Goal: Information Seeking & Learning: Learn about a topic

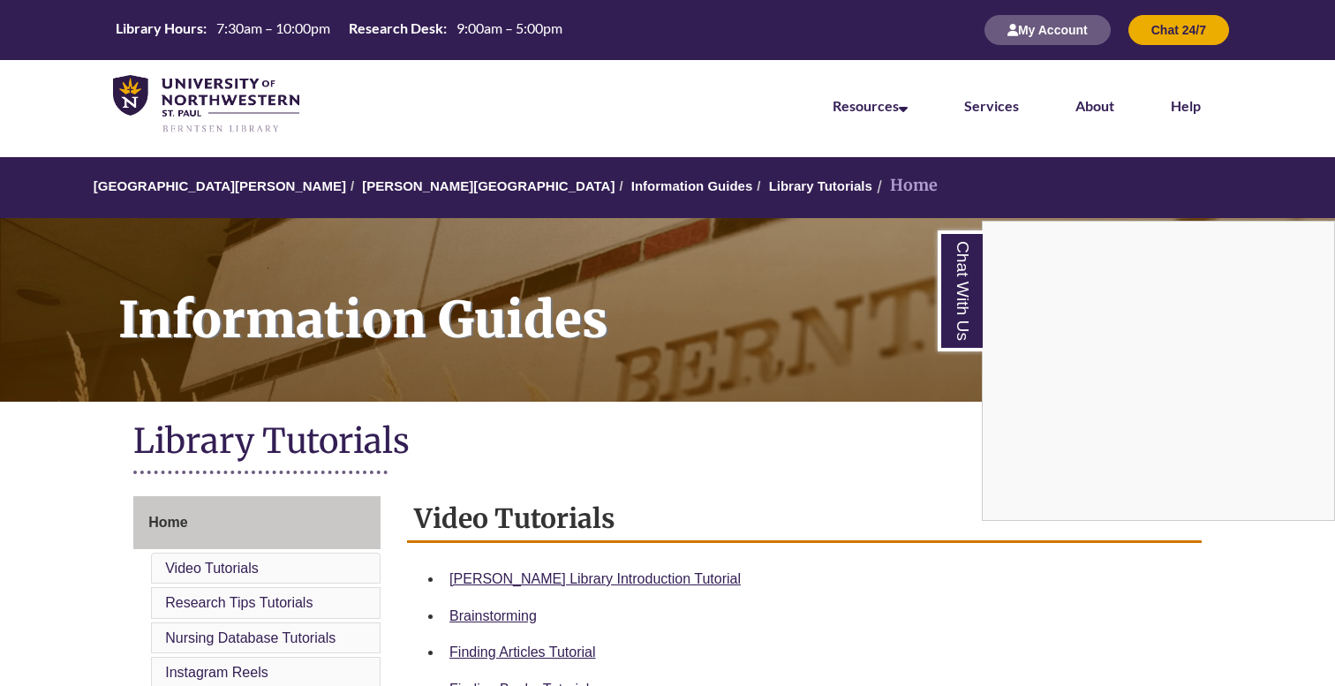
click at [402, 187] on div "Chat With Us" at bounding box center [667, 343] width 1335 height 686
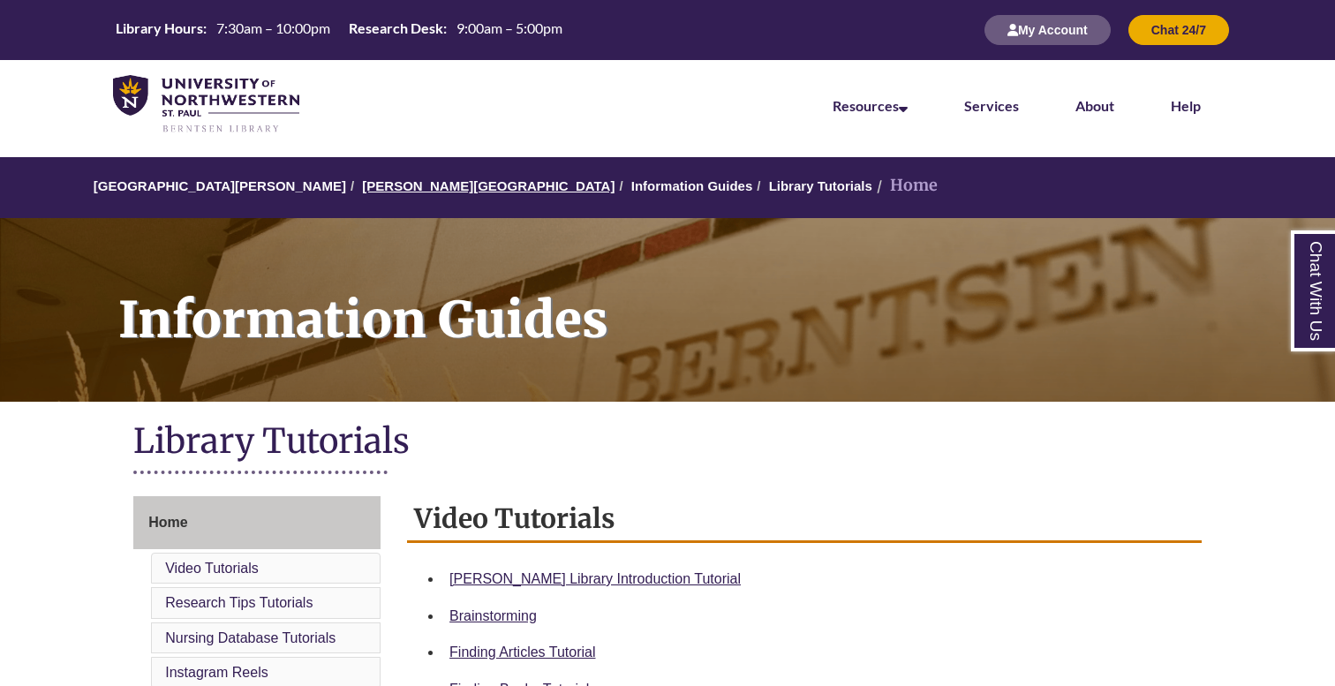
click at [404, 180] on link "[PERSON_NAME][GEOGRAPHIC_DATA]" at bounding box center [488, 185] width 253 height 15
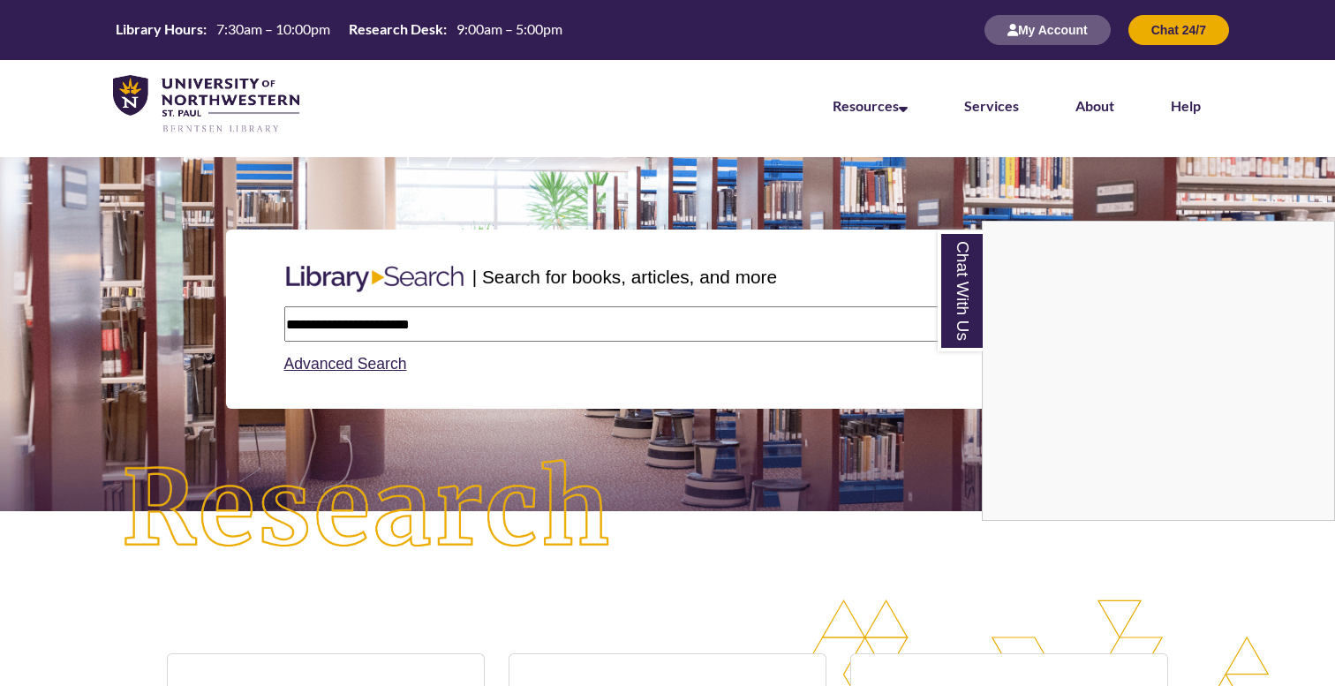
type input "**********"
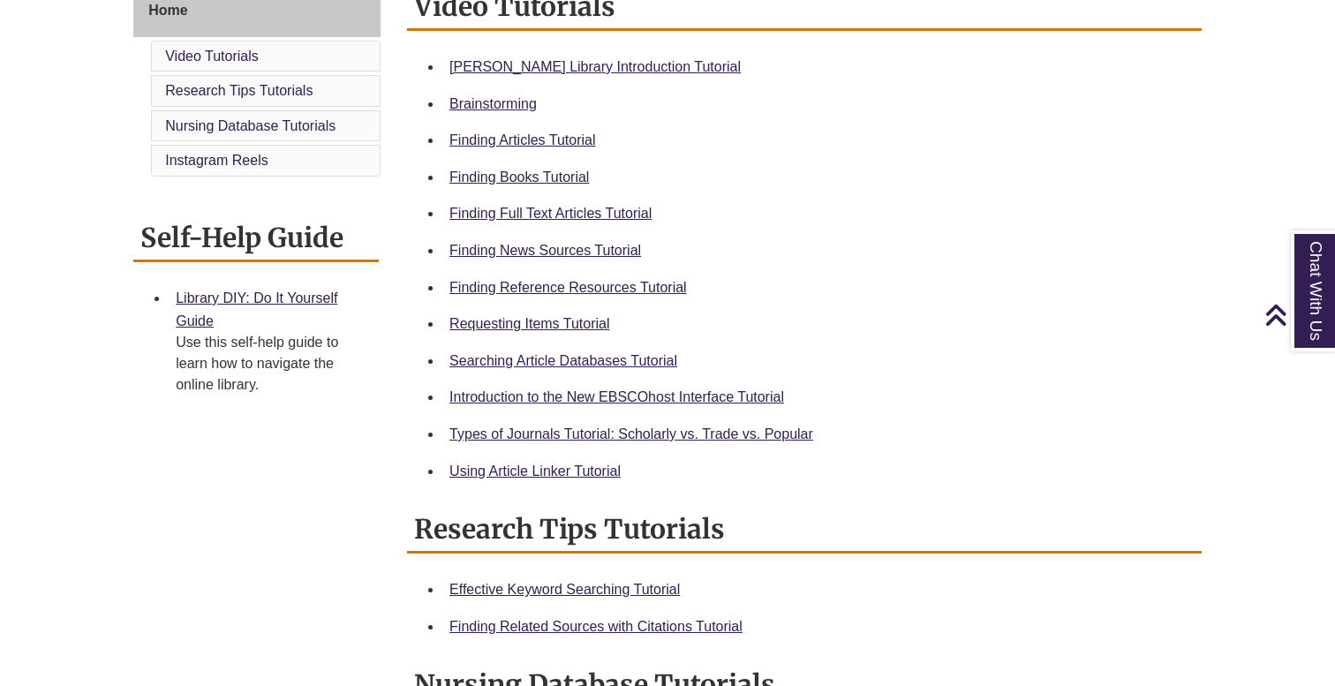
scroll to position [513, 0]
click at [777, 426] on link "Types of Journals Tutorial: Scholarly vs. Trade vs. Popular" at bounding box center [631, 433] width 364 height 15
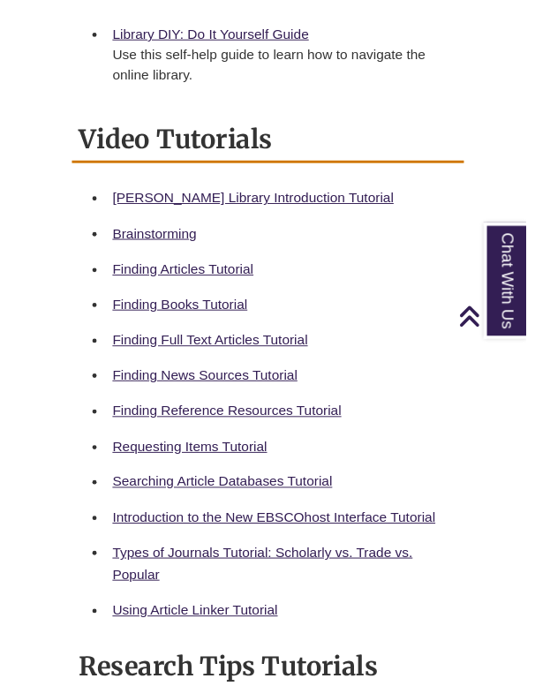
scroll to position [781, 0]
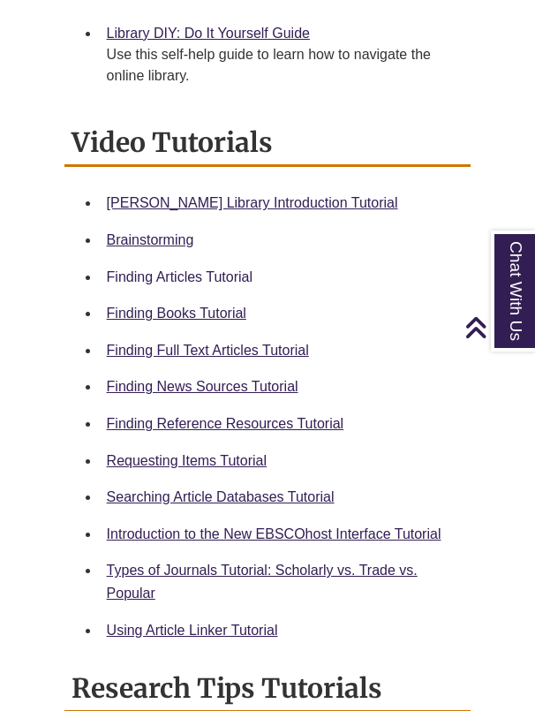
click at [185, 269] on link "Finding Articles Tutorial" at bounding box center [180, 276] width 146 height 15
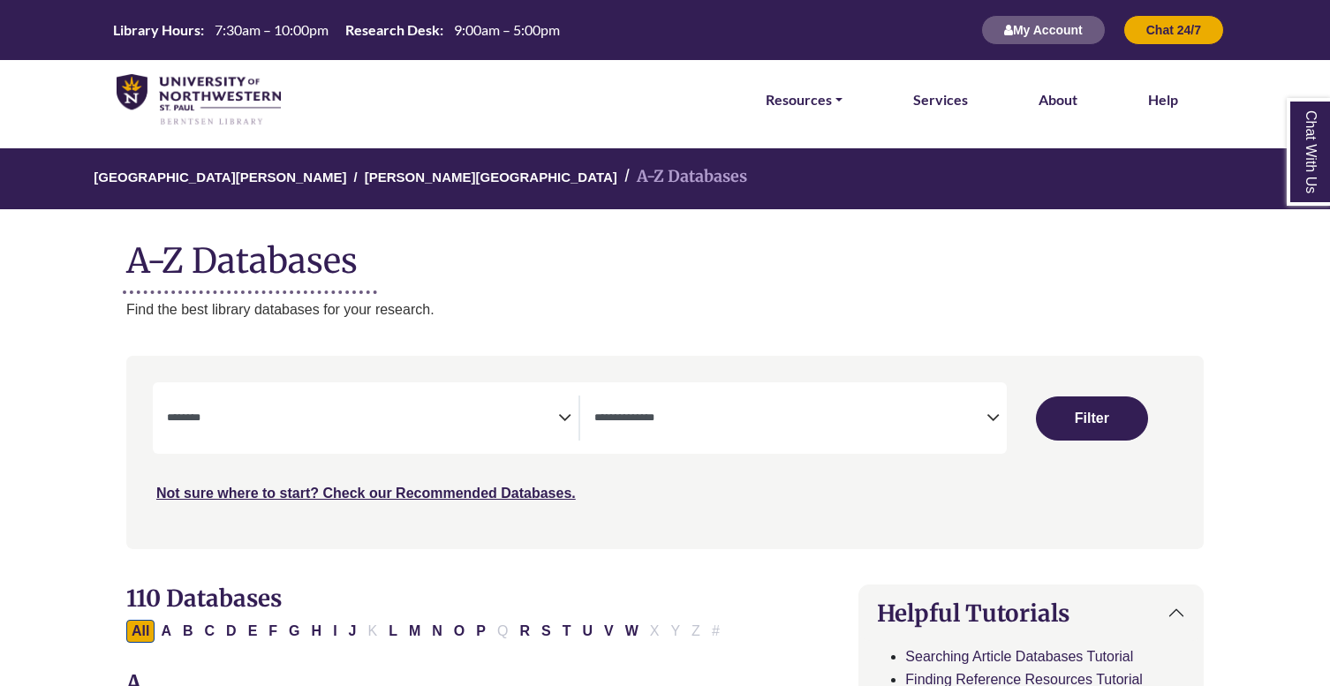
select select "Database Subject Filter"
select select "Database Types Filter"
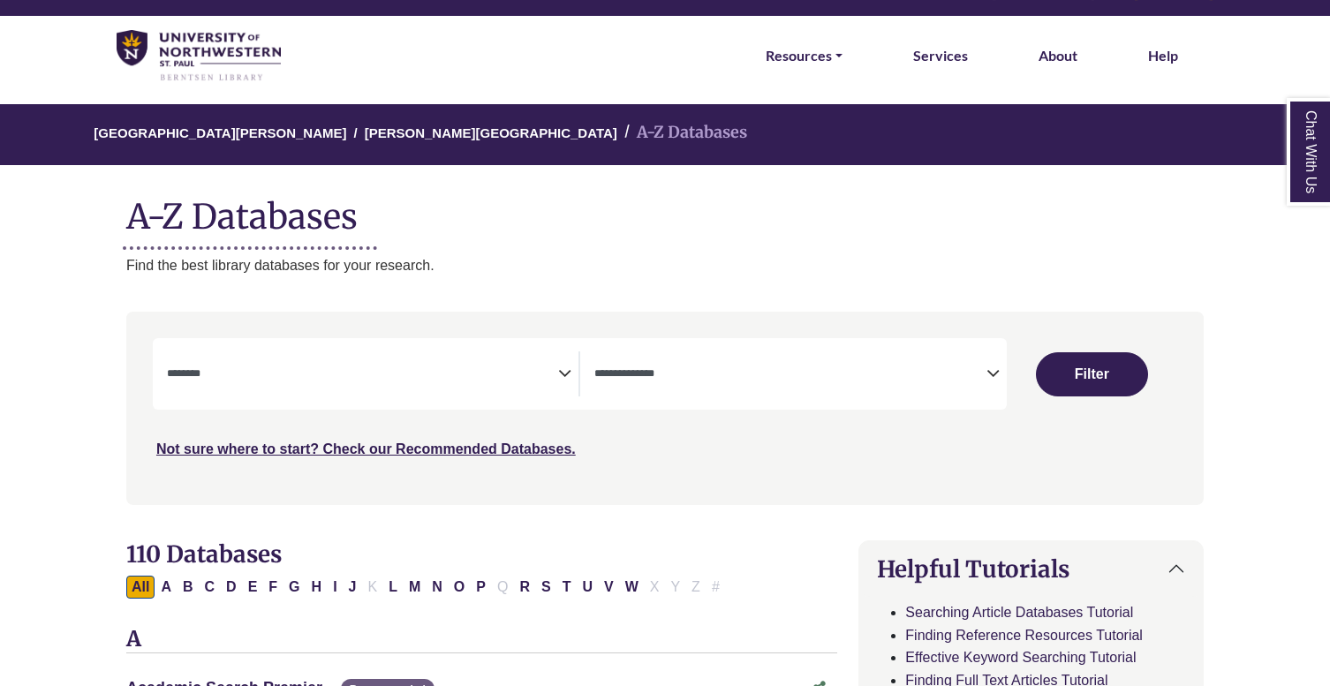
click at [555, 370] on textarea "Search" at bounding box center [362, 375] width 391 height 14
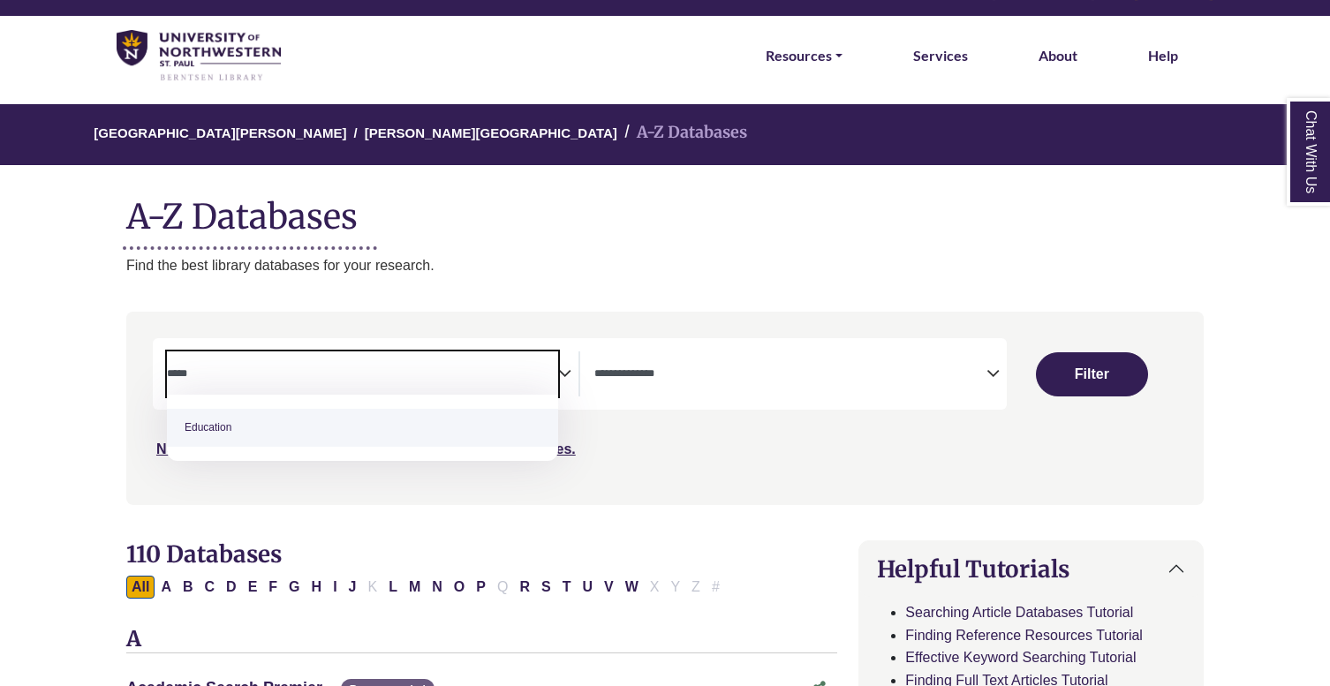
type textarea "*****"
select select "*****"
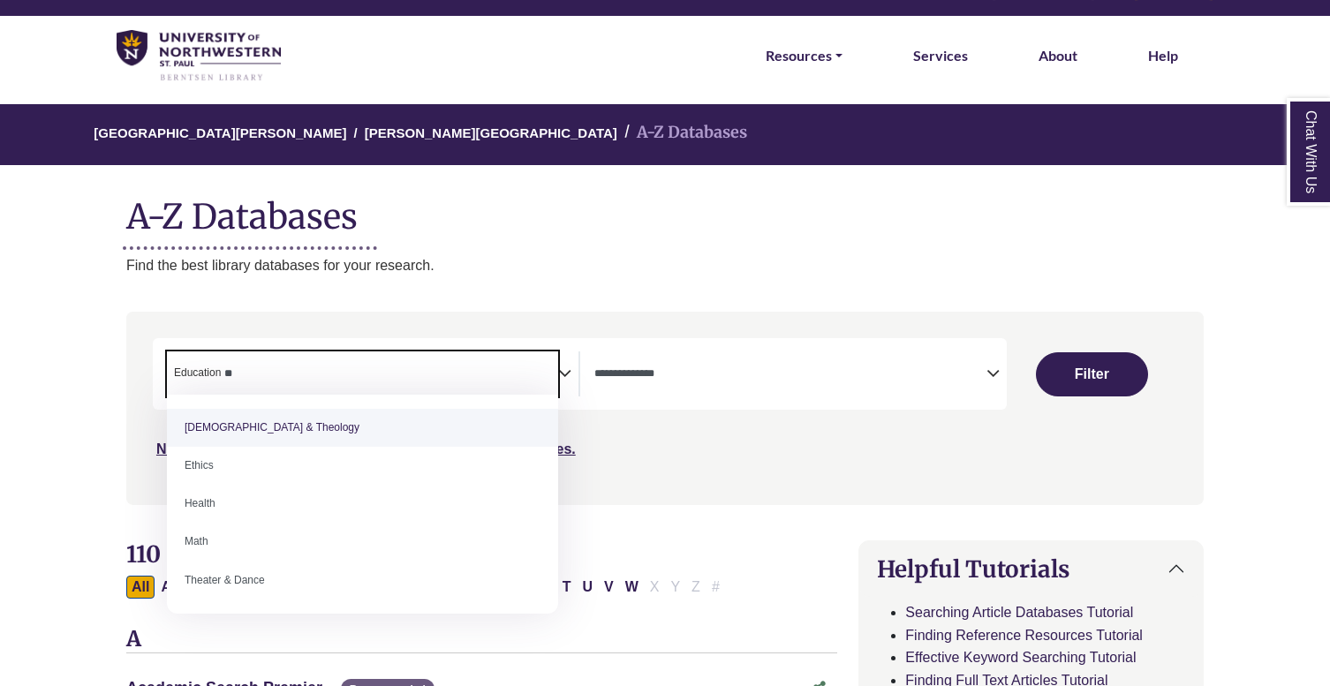
type textarea "**"
select select "*****"
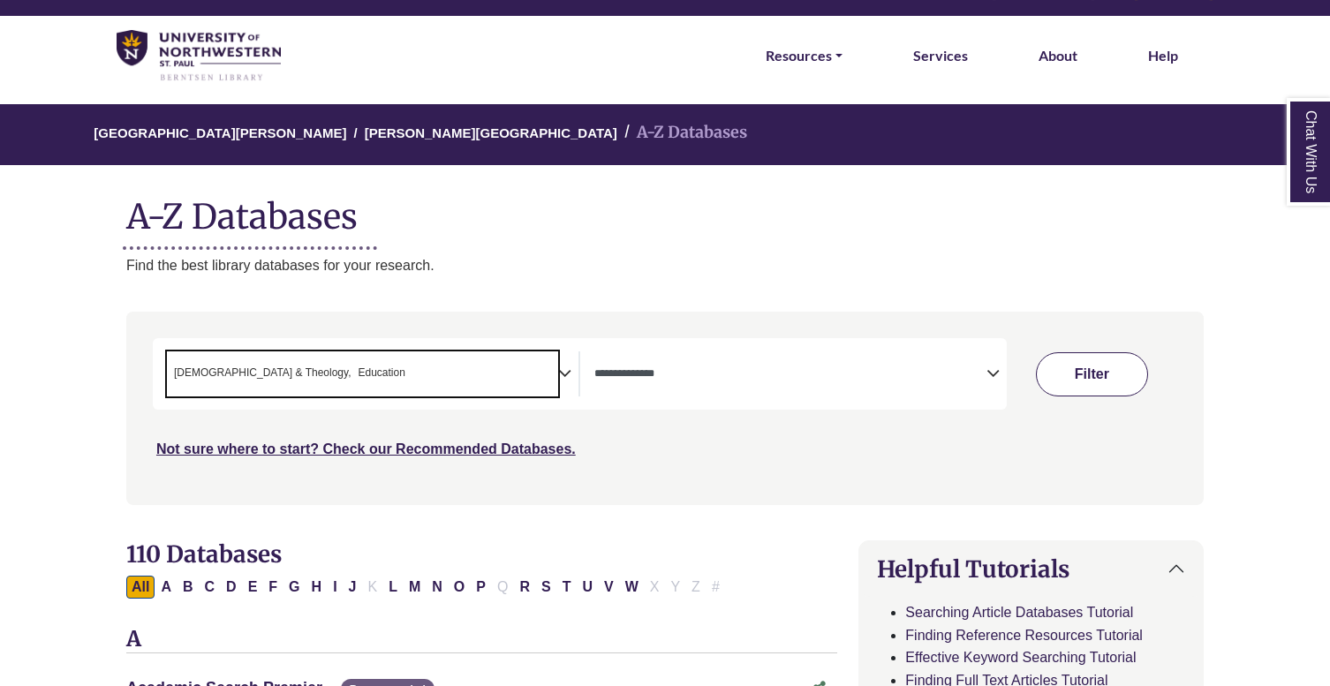
click at [1055, 359] on button "Filter" at bounding box center [1092, 374] width 112 height 44
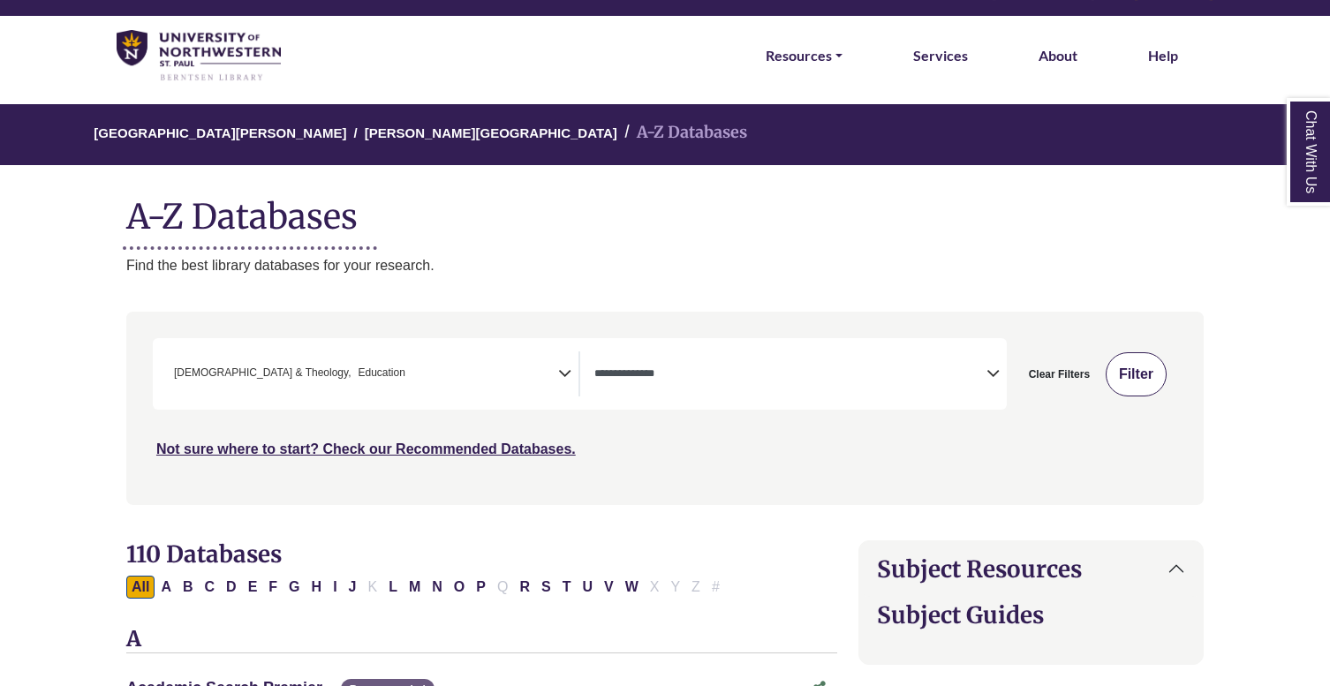
select select "Database Types Filter"
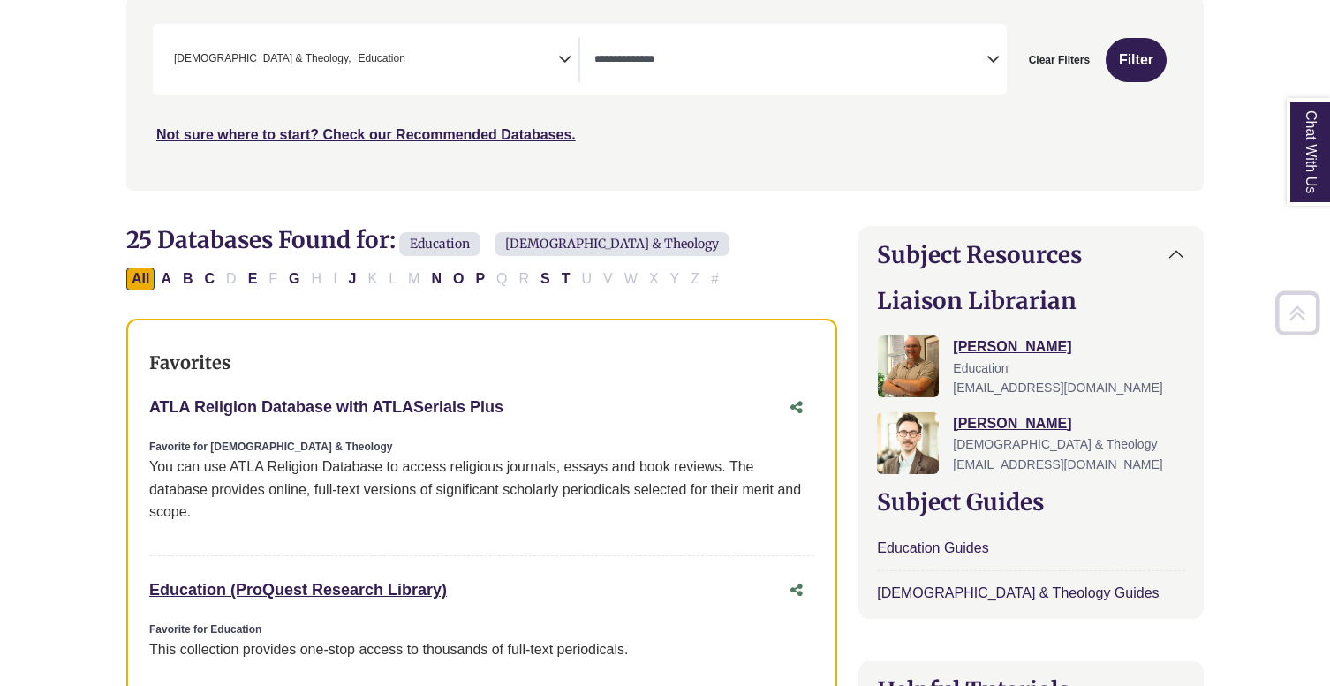
scroll to position [379, 0]
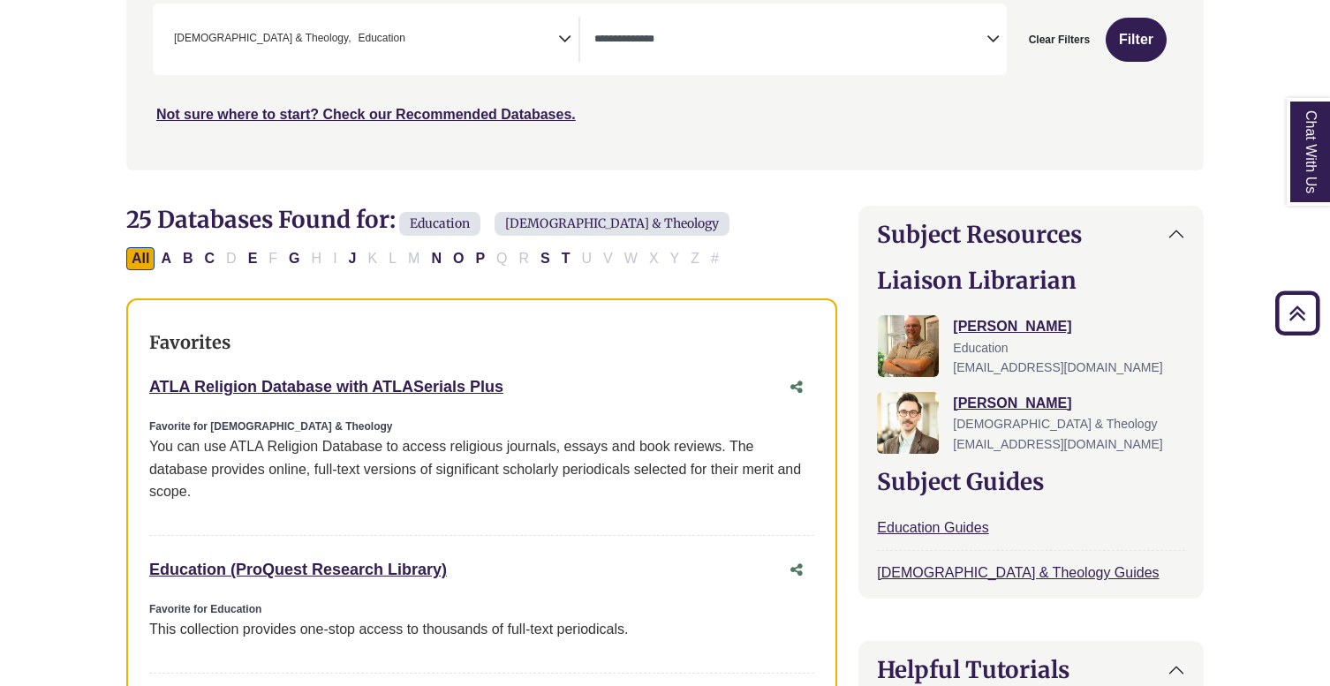
drag, startPoint x: 145, startPoint y: 382, endPoint x: 532, endPoint y: 378, distance: 386.8
click at [532, 378] on div "Favorites ATLA Religion Database with ATLASerials Plus This link opens in a new…" at bounding box center [481, 575] width 711 height 554
copy link "ATLA Religion Database with ATLASerials Plus"
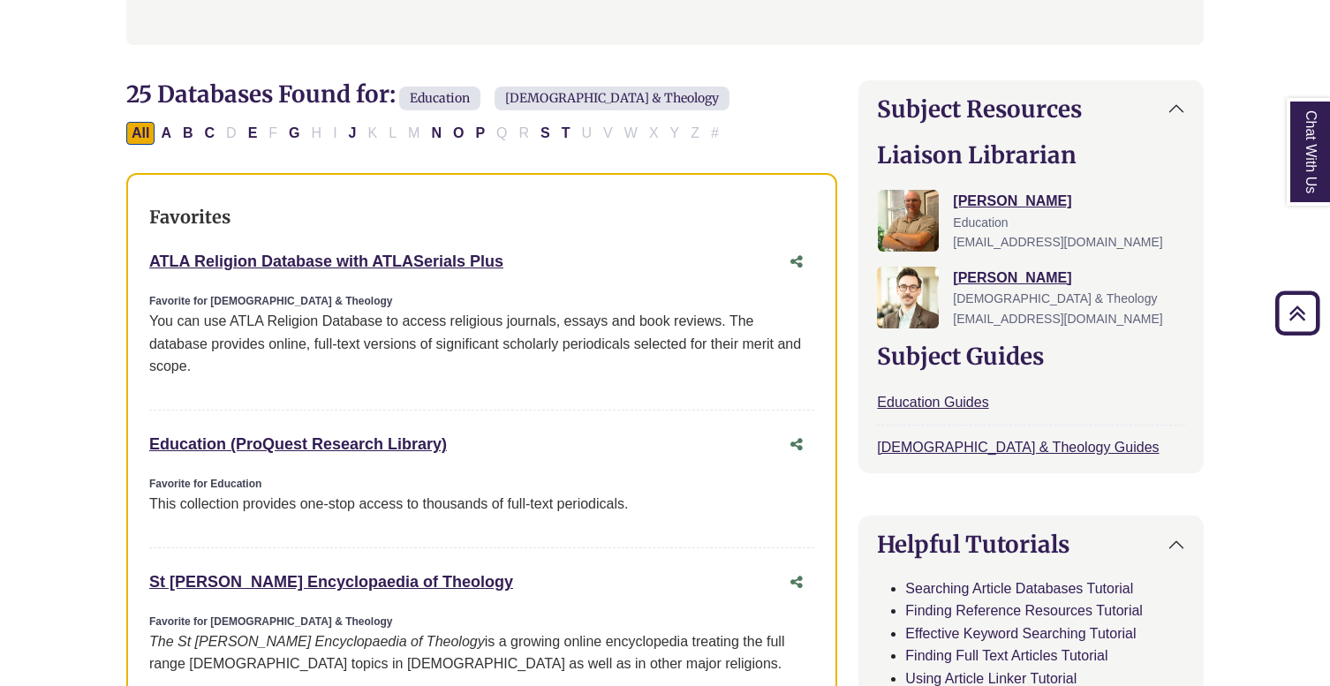
scroll to position [508, 0]
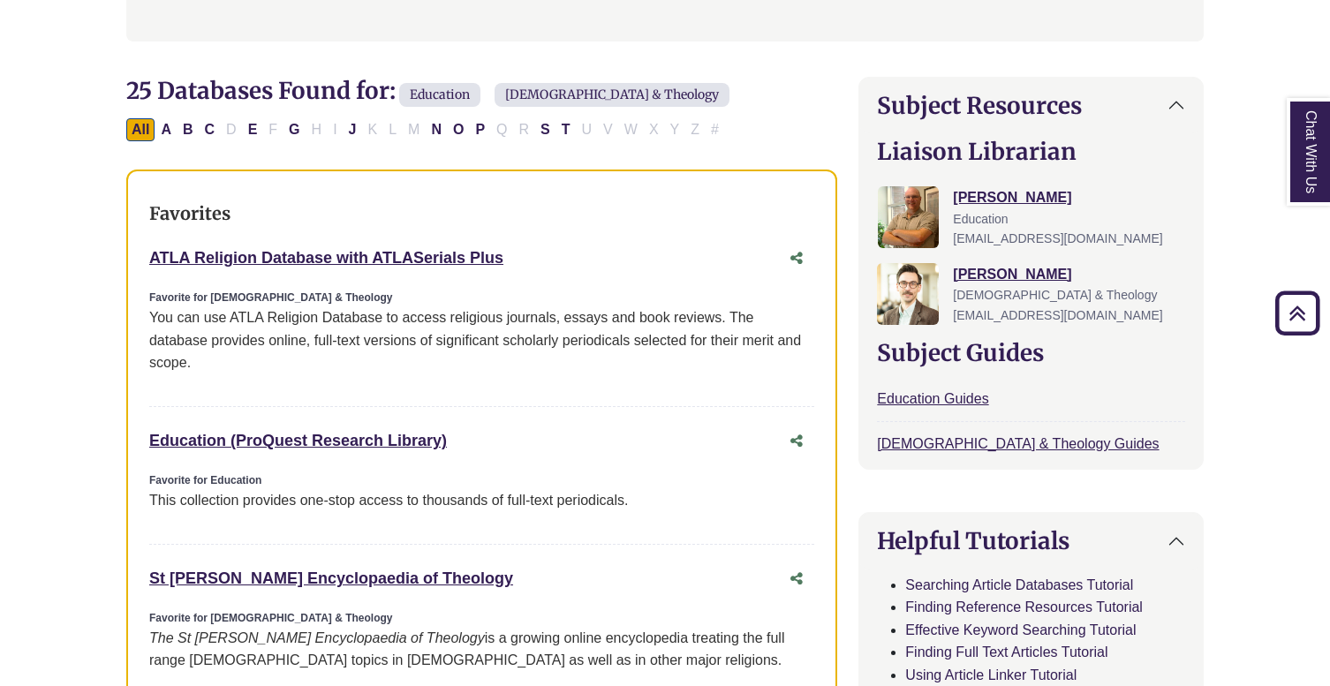
drag, startPoint x: 452, startPoint y: 435, endPoint x: 138, endPoint y: 439, distance: 314.4
click at [138, 439] on div "Favorites ATLA Religion Database with ATLASerials Plus This link opens in a new…" at bounding box center [481, 447] width 711 height 554
copy link "Education (ProQuest Research Library)"
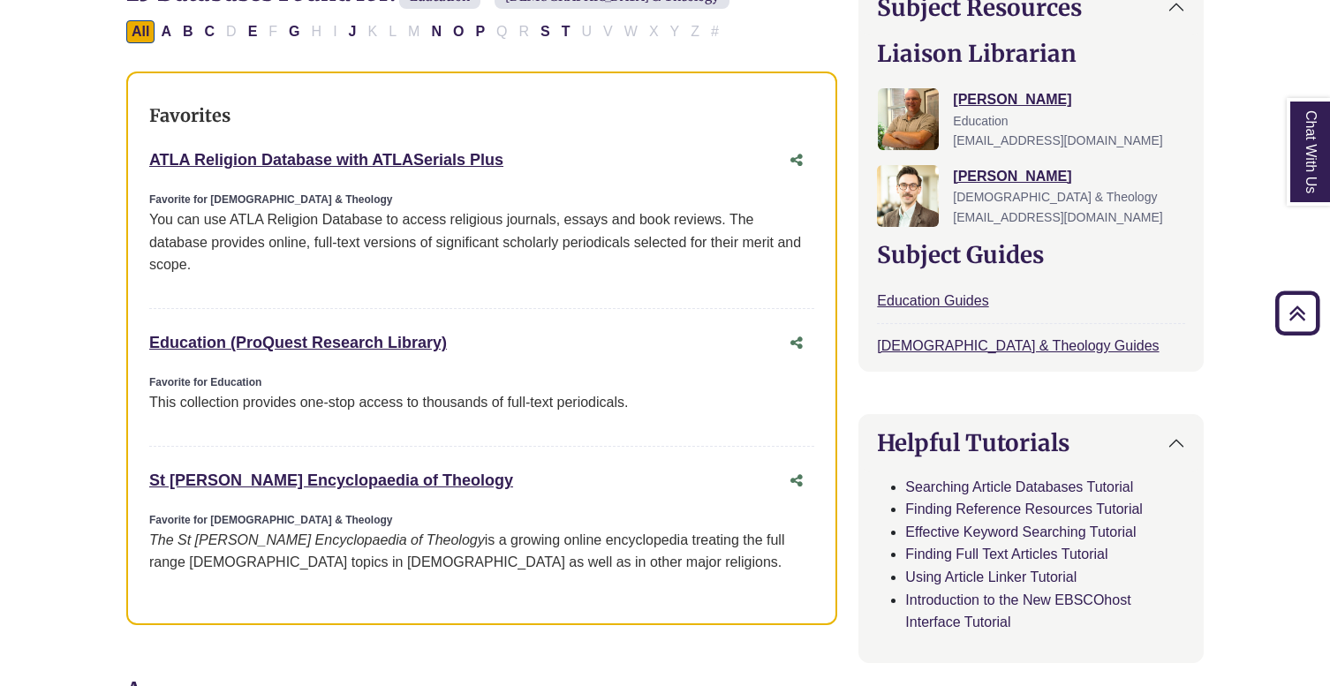
scroll to position [645, 0]
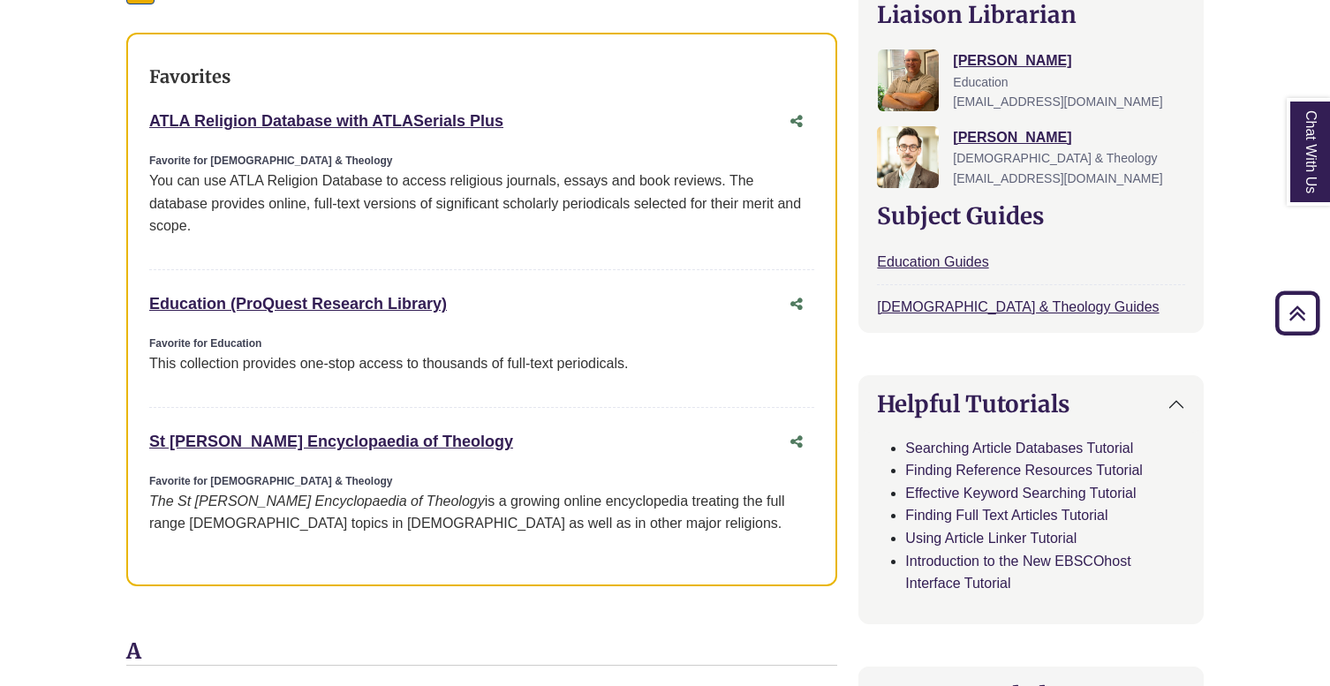
drag, startPoint x: 449, startPoint y: 432, endPoint x: 140, endPoint y: 440, distance: 309.1
click at [140, 440] on div "Favorites ATLA Religion Database with ATLASerials Plus This link opens in a new…" at bounding box center [481, 310] width 711 height 554
copy link "St Andrews Encyclopaedia of Theology"
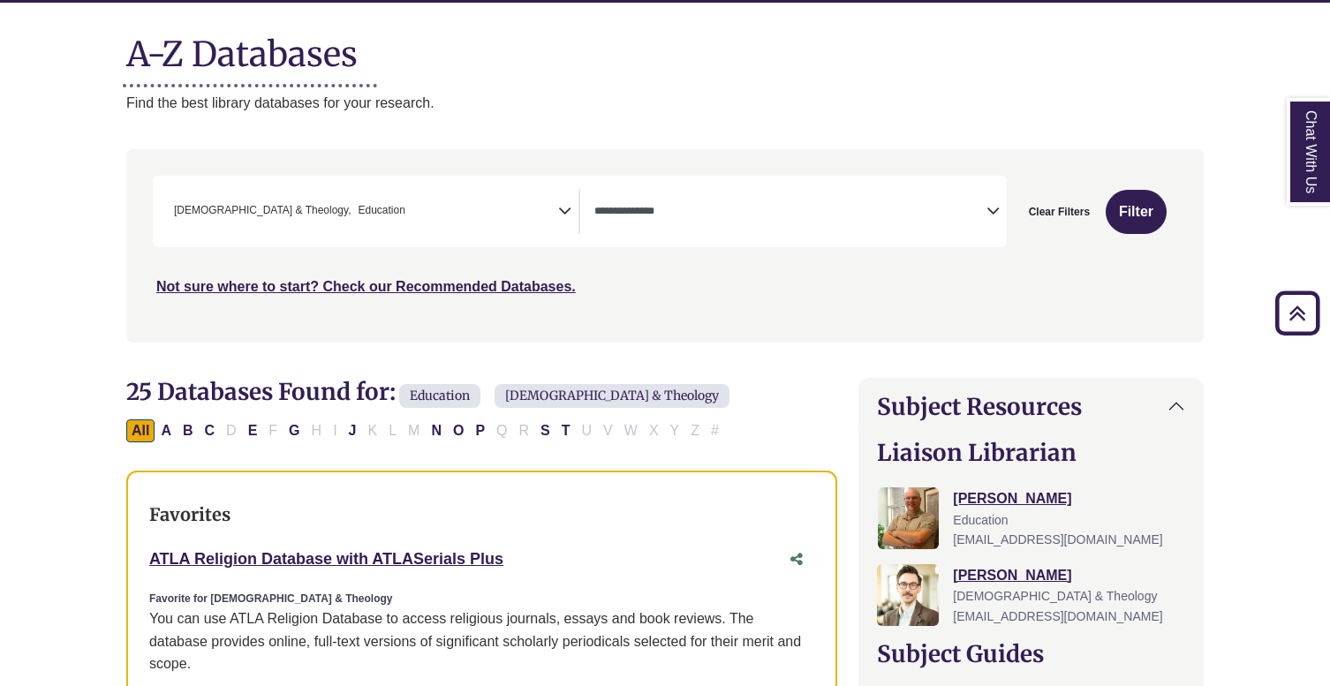
scroll to position [201, 0]
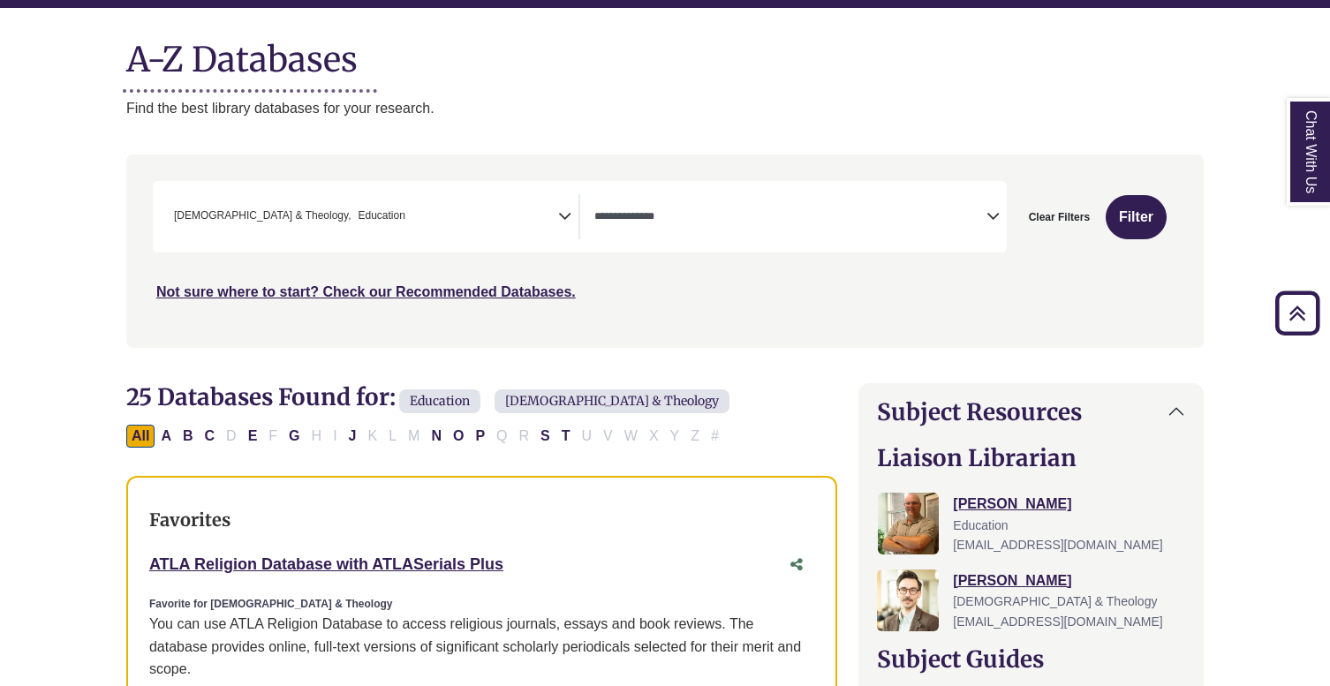
click at [634, 548] on div "ATLA Religion Database with ATLASerials Plus This link opens in a new window" at bounding box center [481, 565] width 665 height 34
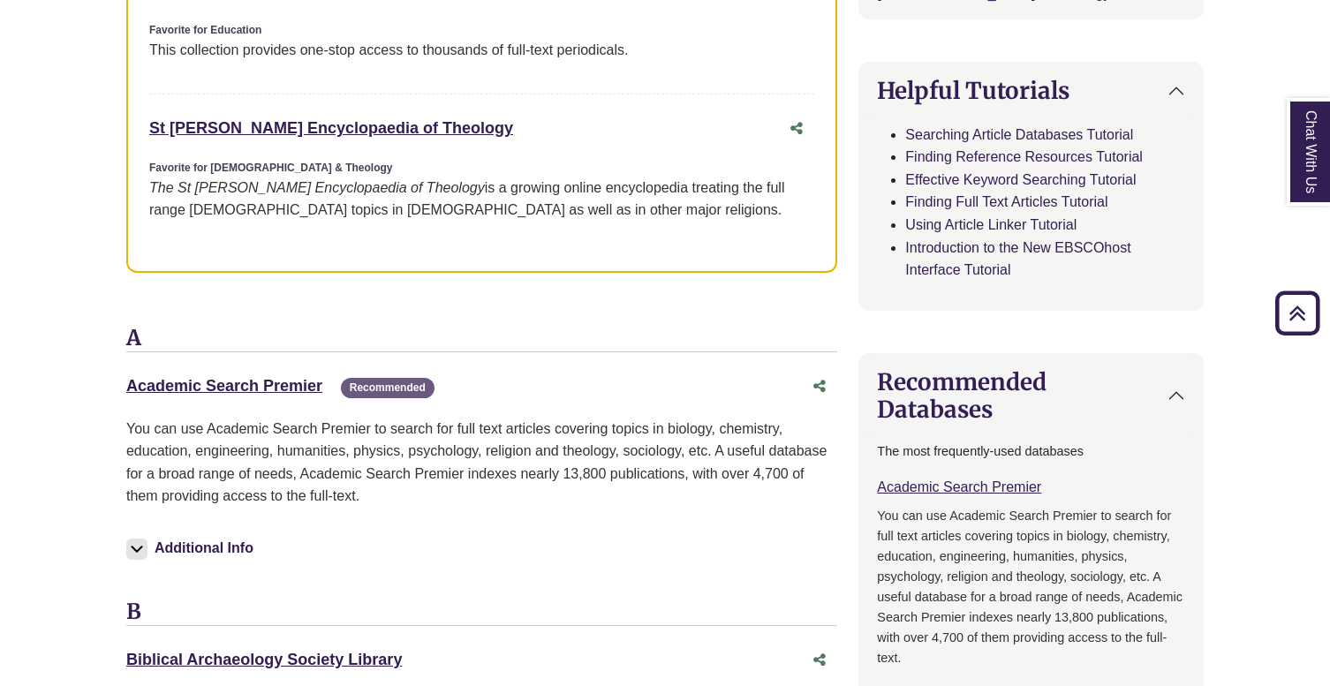
scroll to position [965, 0]
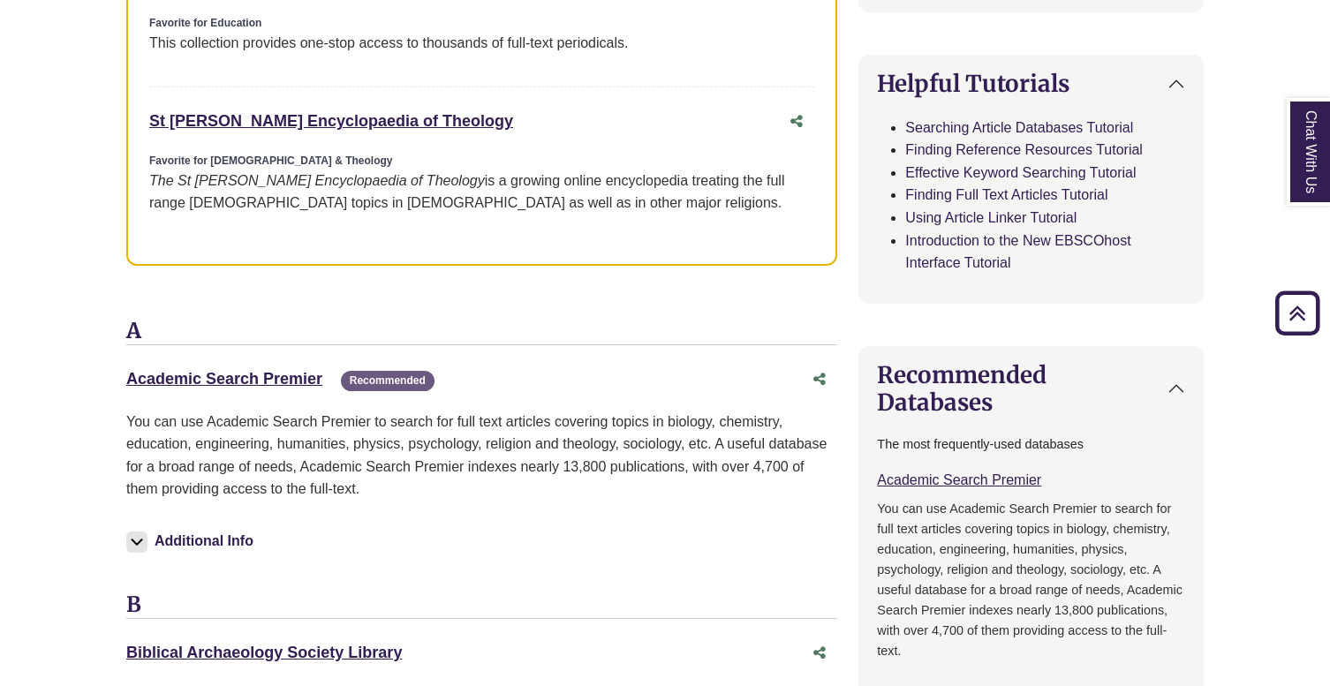
click at [258, 381] on div "Academic Search Premier This link opens in a new window Recommended" at bounding box center [463, 379] width 675 height 26
click at [259, 377] on link "Academic Search Premier This link opens in a new window" at bounding box center [224, 379] width 196 height 18
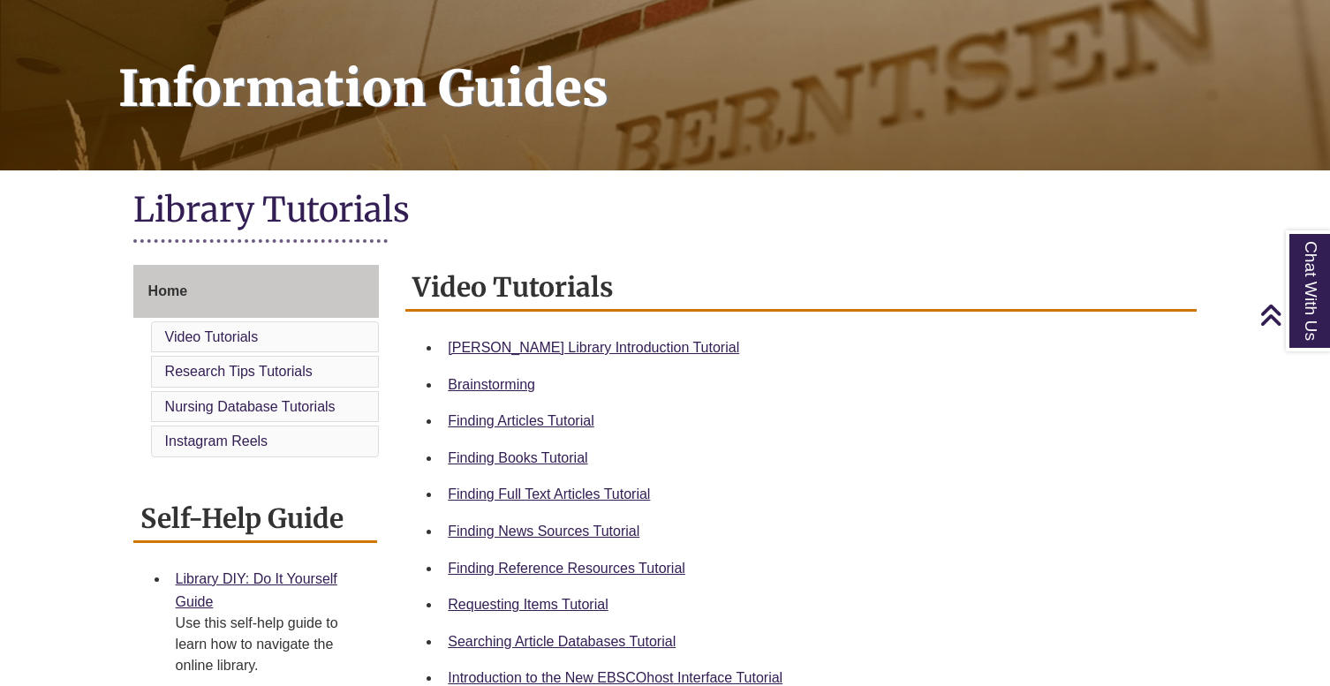
scroll to position [223, 0]
